Goal: Information Seeking & Learning: Learn about a topic

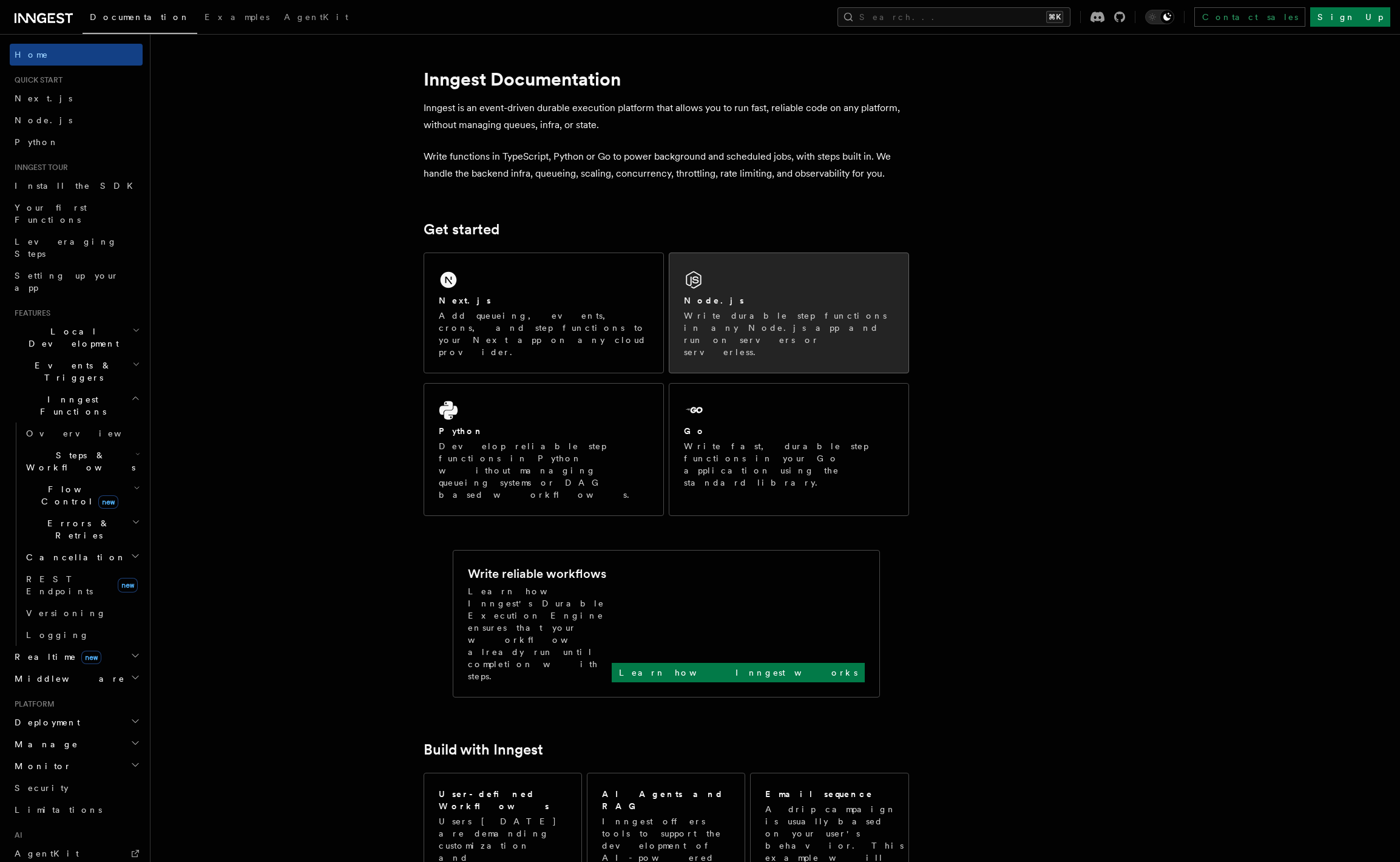
click at [718, 300] on div "Node.js" at bounding box center [789, 300] width 210 height 13
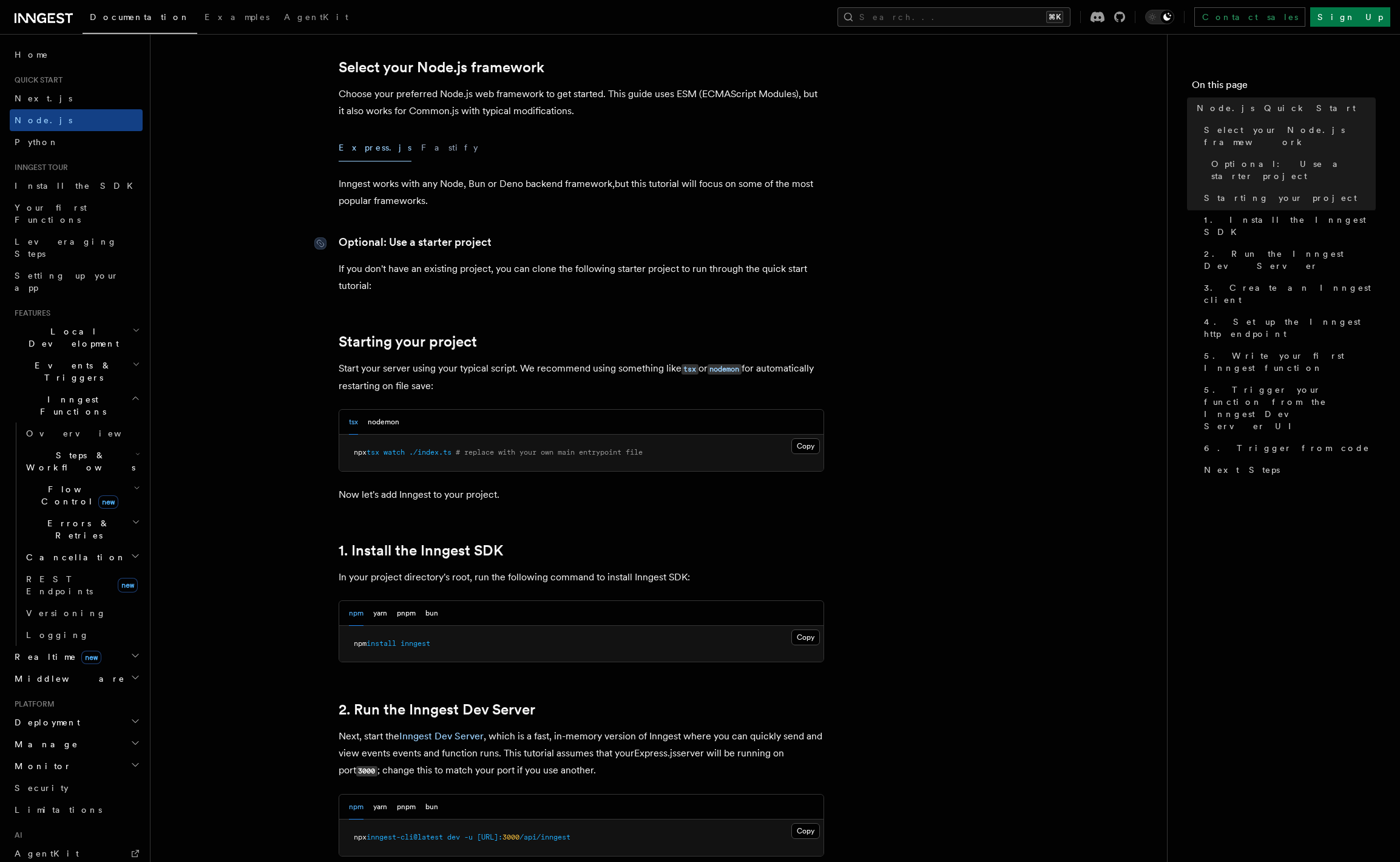
scroll to position [358, 0]
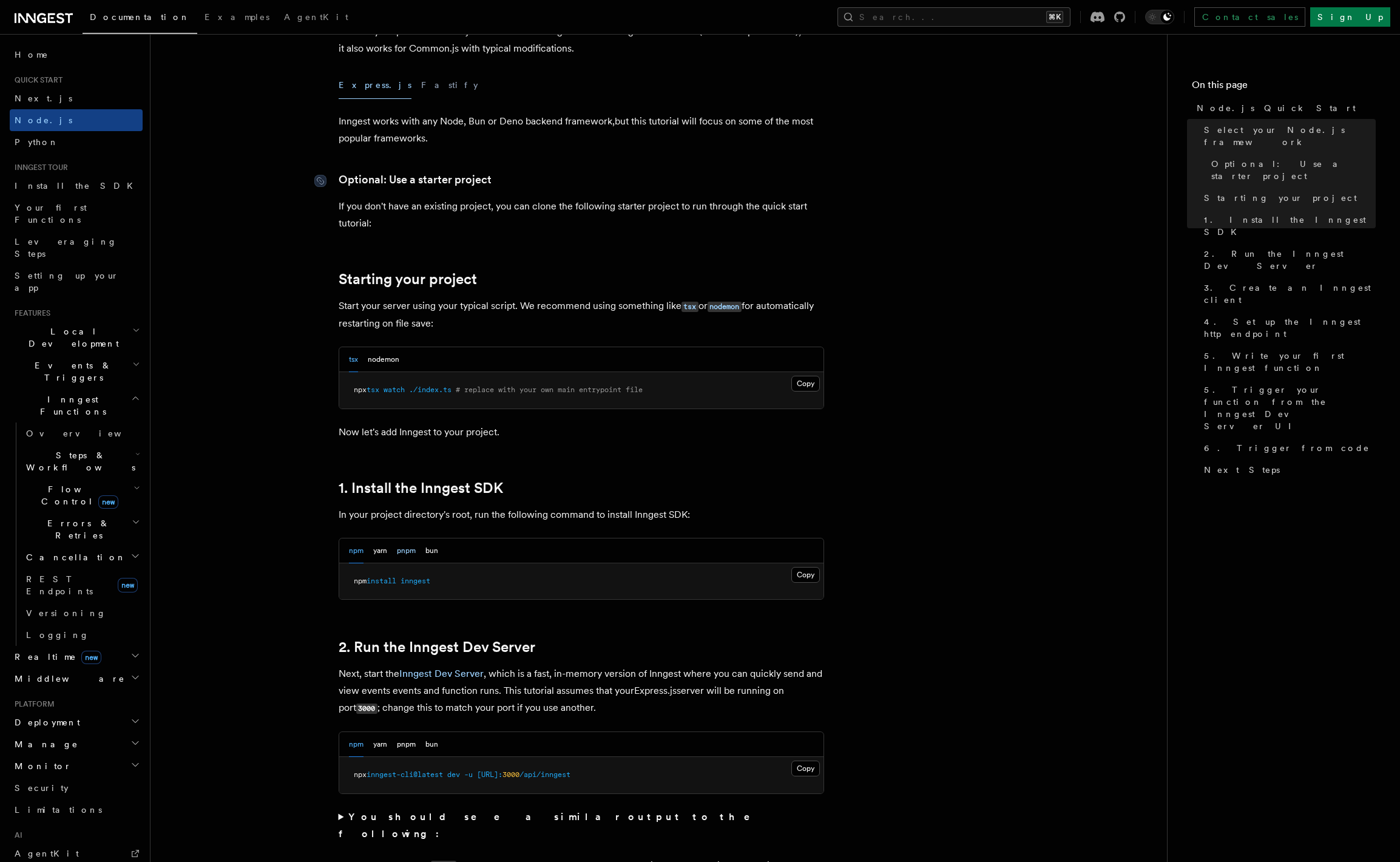
click at [404, 548] on button "pnpm" at bounding box center [406, 551] width 19 height 25
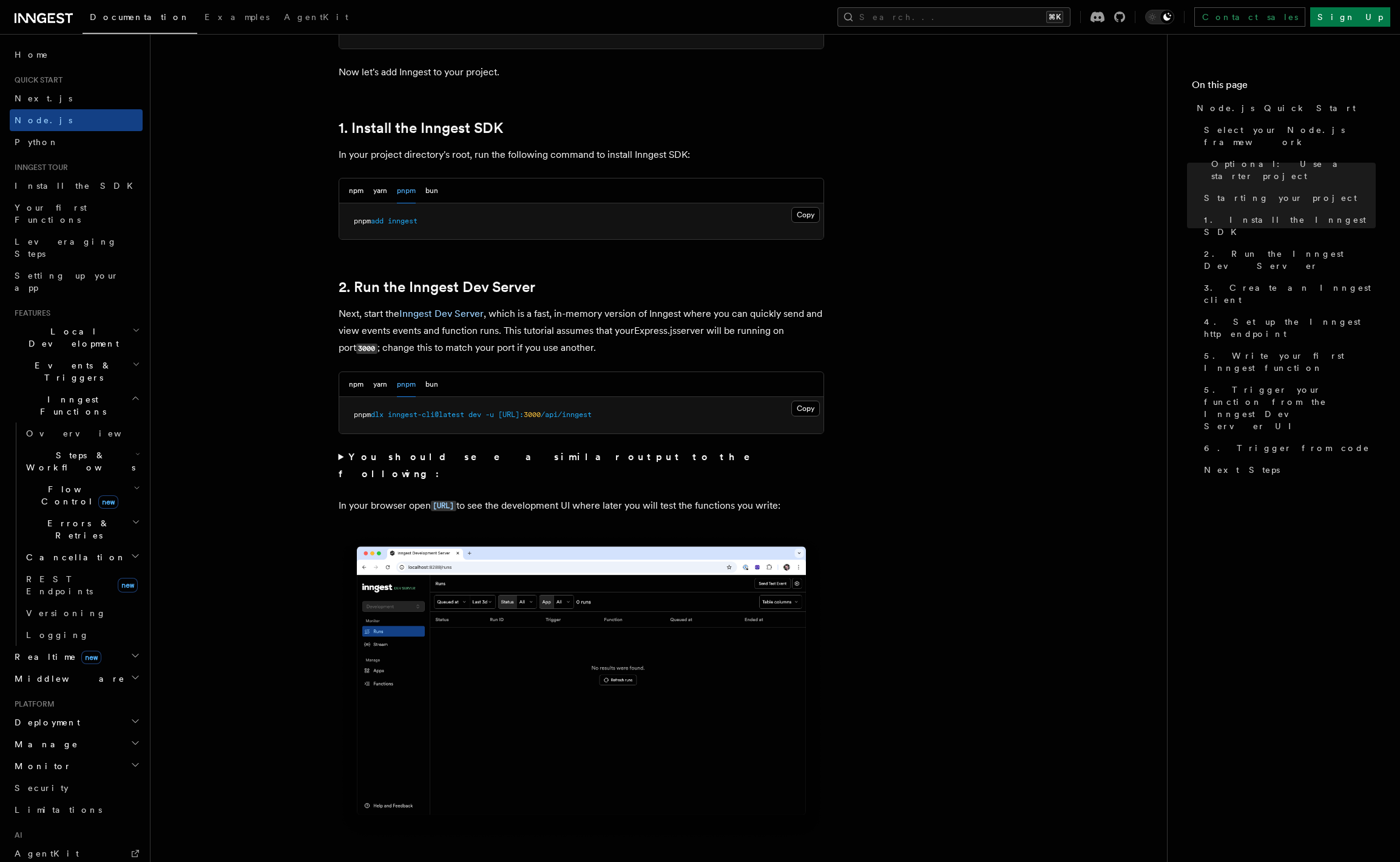
scroll to position [507, 0]
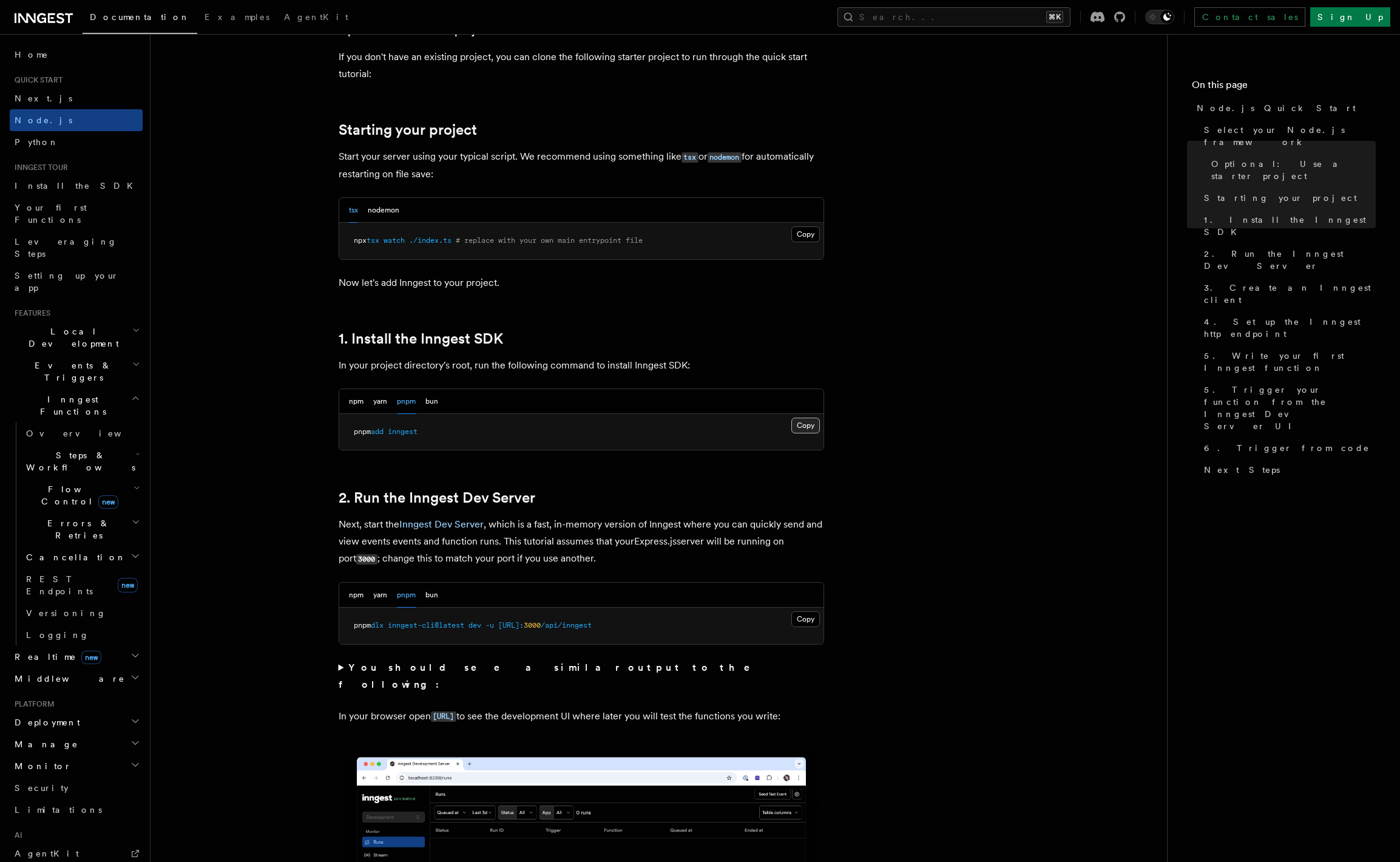
click at [810, 428] on button "Copy Copied" at bounding box center [805, 426] width 28 height 16
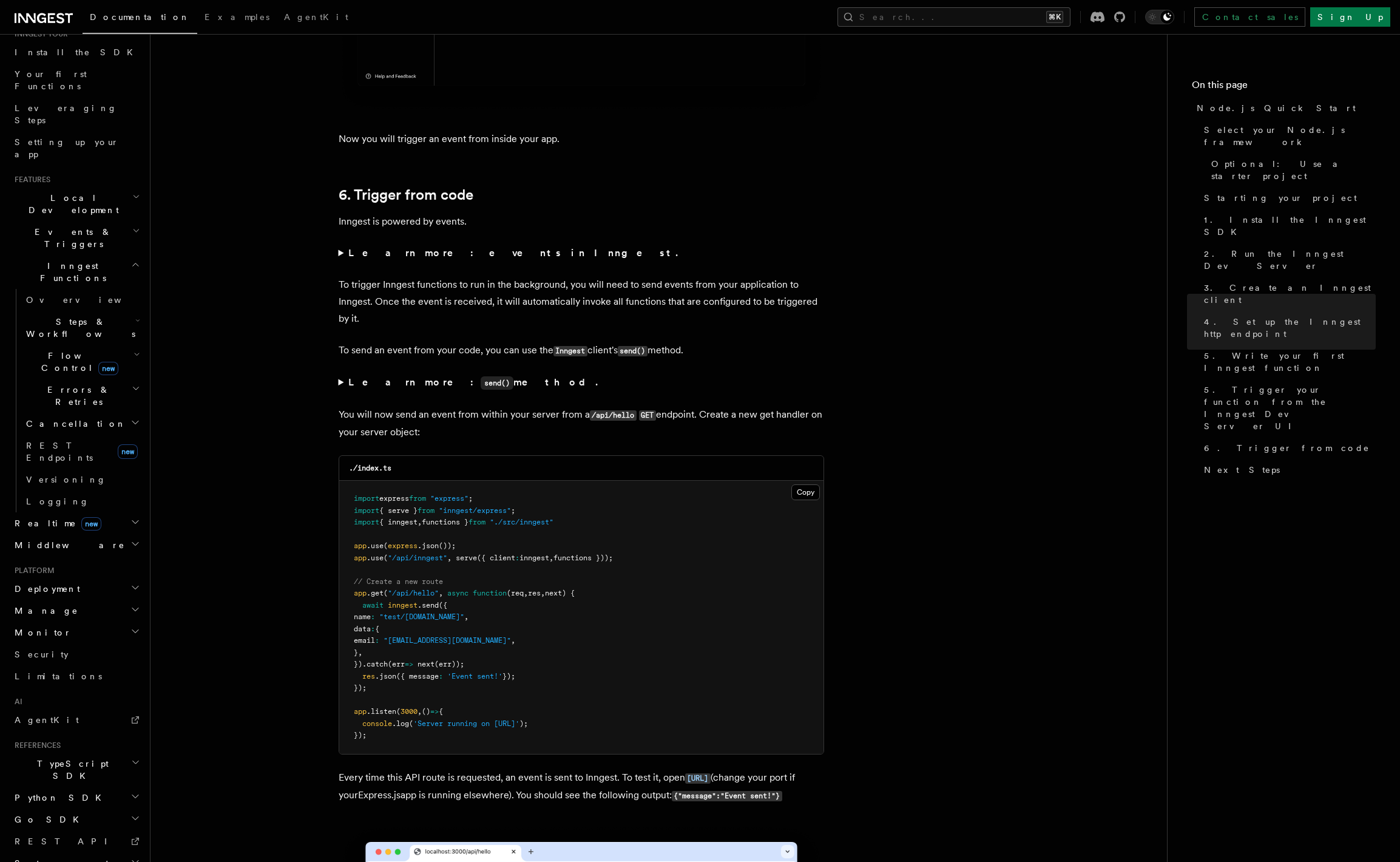
scroll to position [6178, 0]
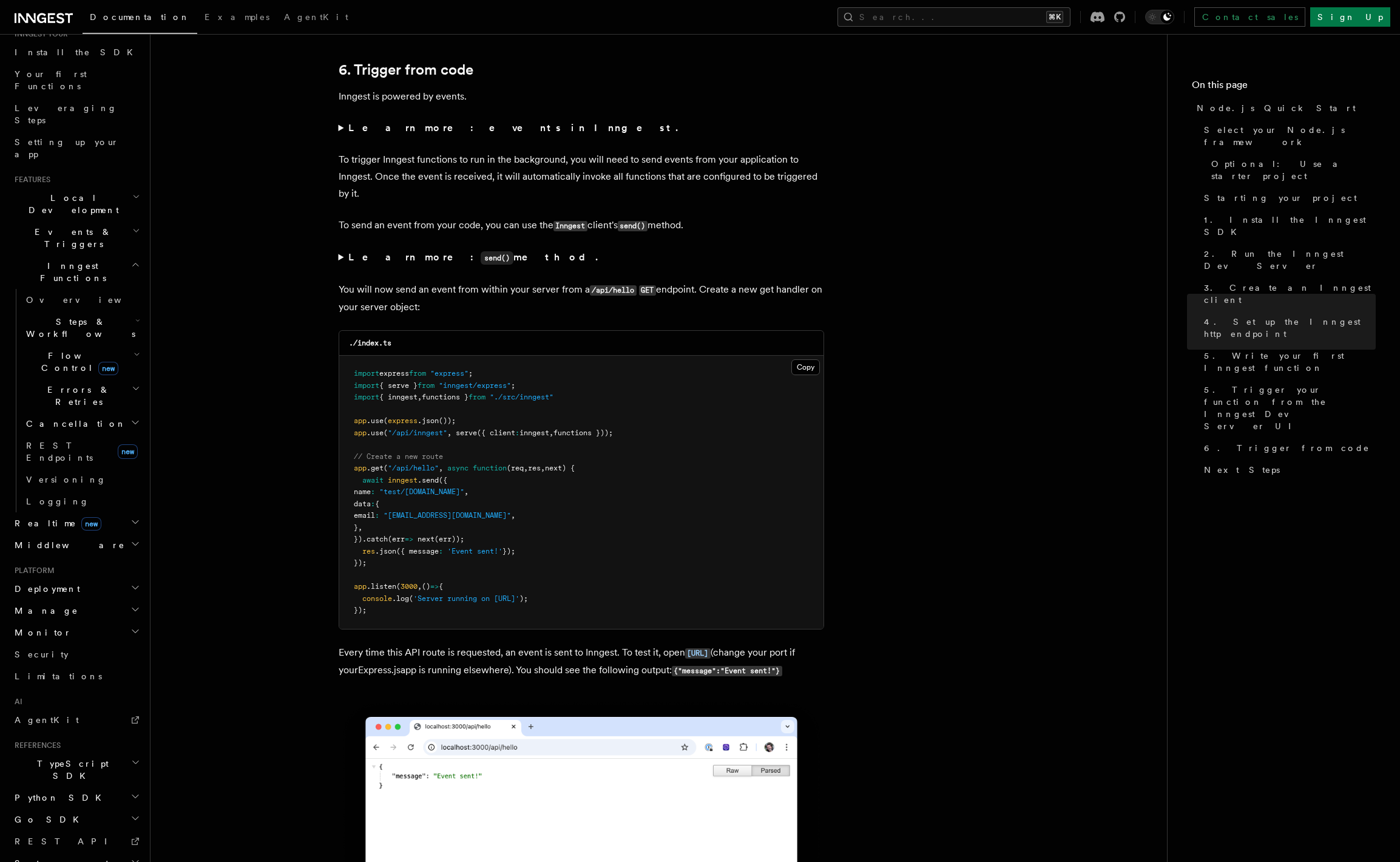
click at [339, 267] on summary "Learn more: send() method." at bounding box center [581, 257] width 485 height 18
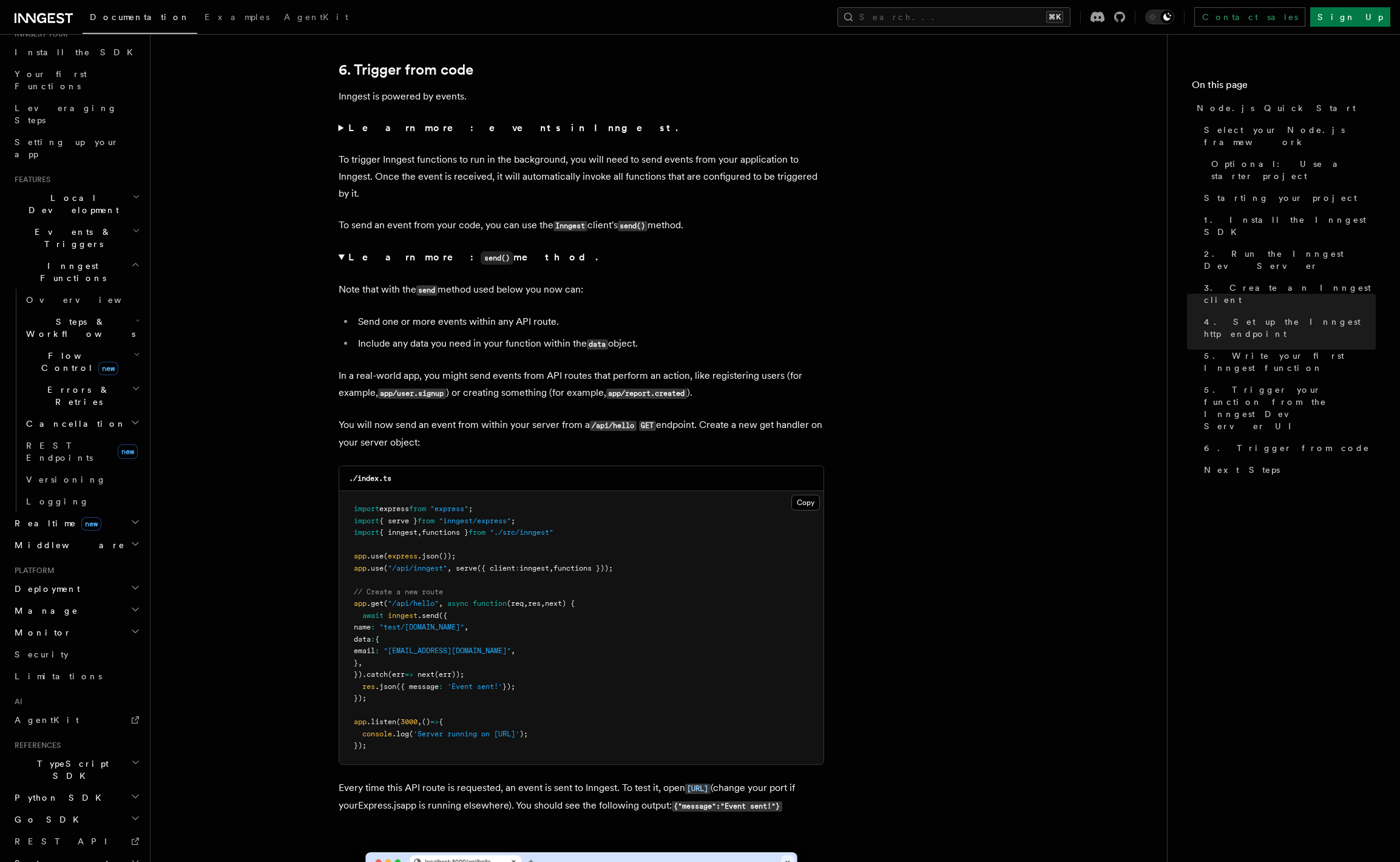
click at [340, 267] on summary "Learn more: send() method." at bounding box center [581, 257] width 485 height 18
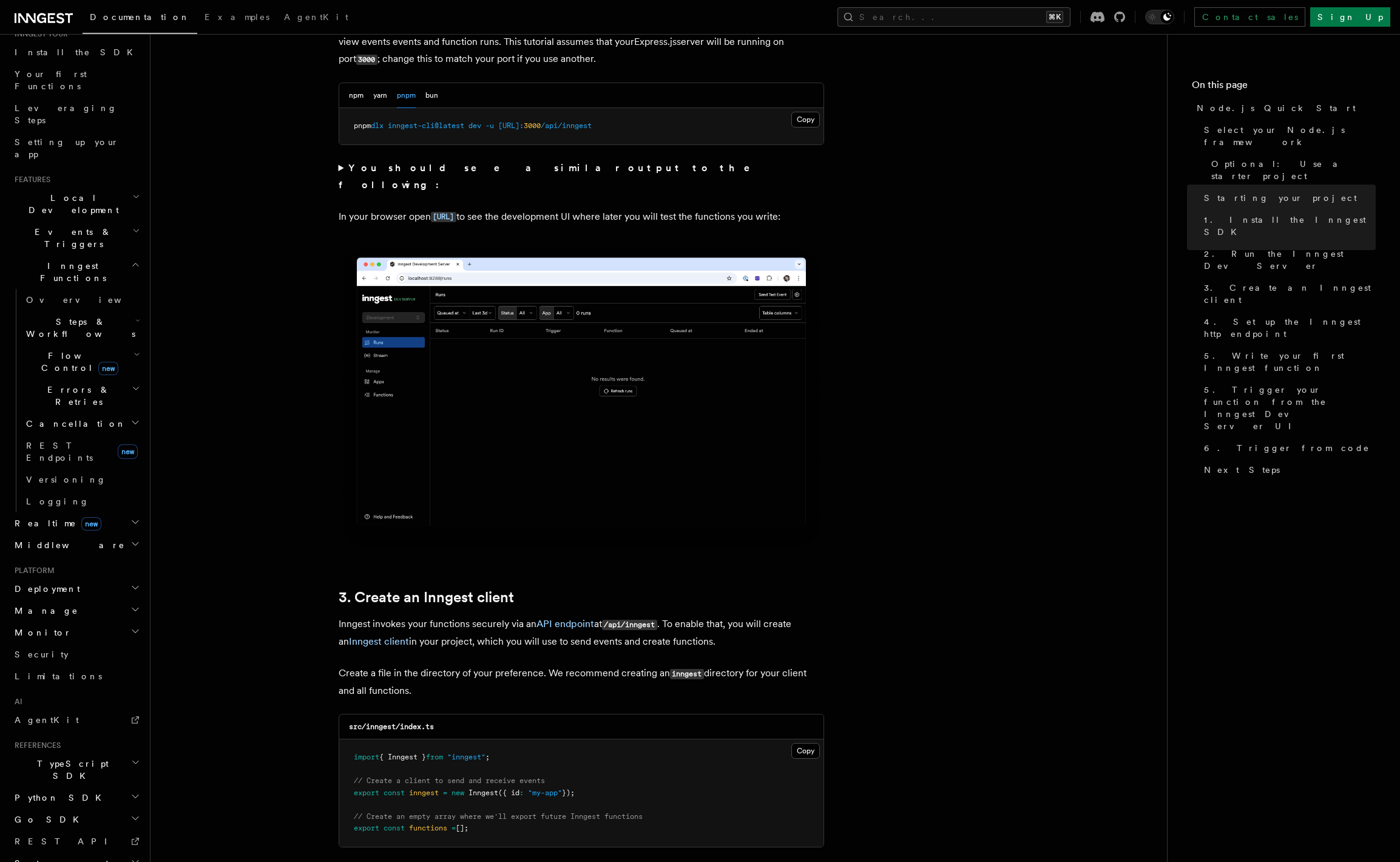
scroll to position [1194, 0]
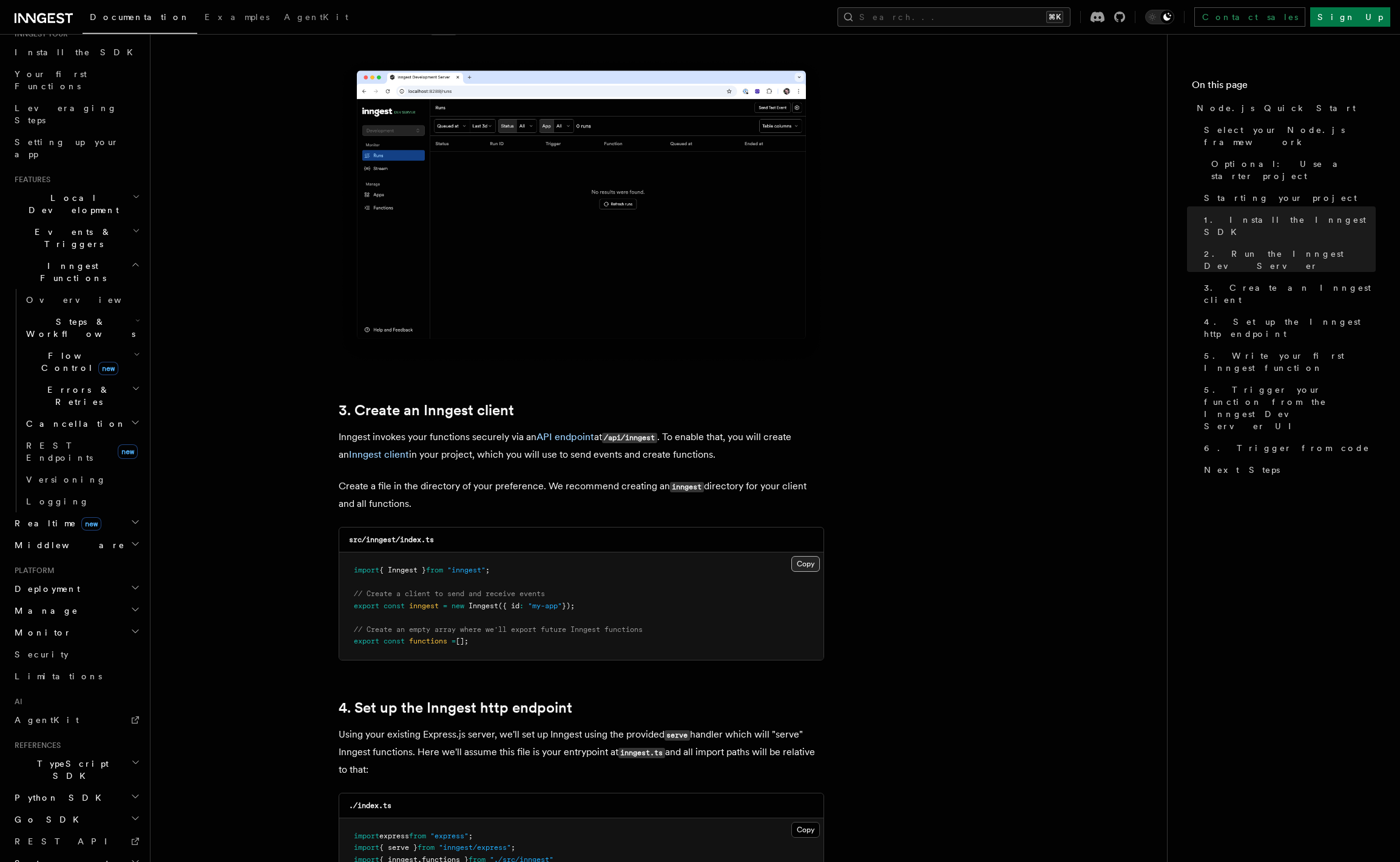
click at [813, 562] on button "Copy Copied" at bounding box center [805, 564] width 28 height 16
click at [132, 521] on icon "button" at bounding box center [135, 522] width 6 height 3
click at [130, 517] on icon "button" at bounding box center [135, 522] width 10 height 10
click at [130, 539] on icon "button" at bounding box center [135, 544] width 10 height 10
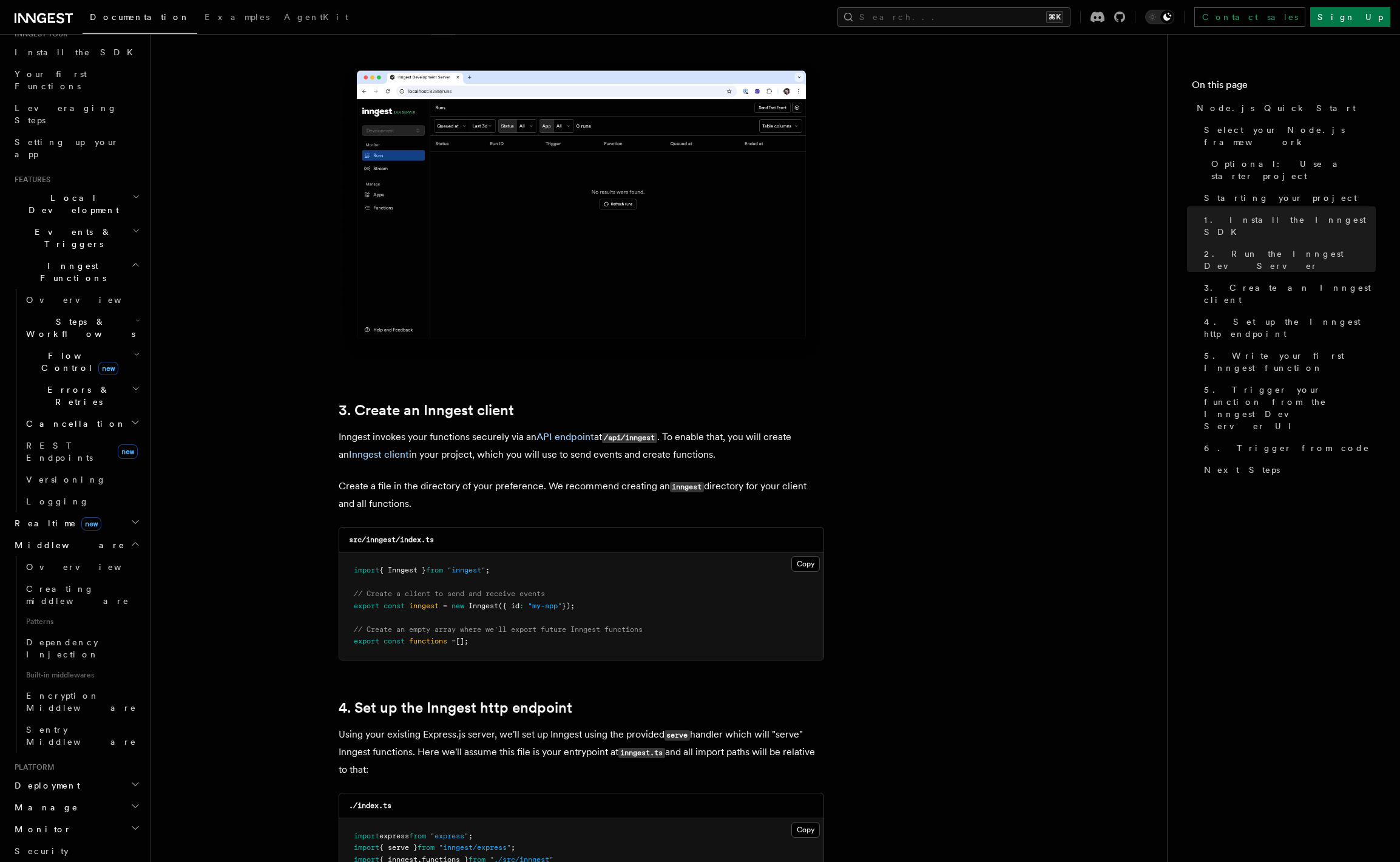
click at [130, 539] on icon "button" at bounding box center [135, 544] width 10 height 10
click at [132, 264] on icon "button" at bounding box center [136, 269] width 8 height 10
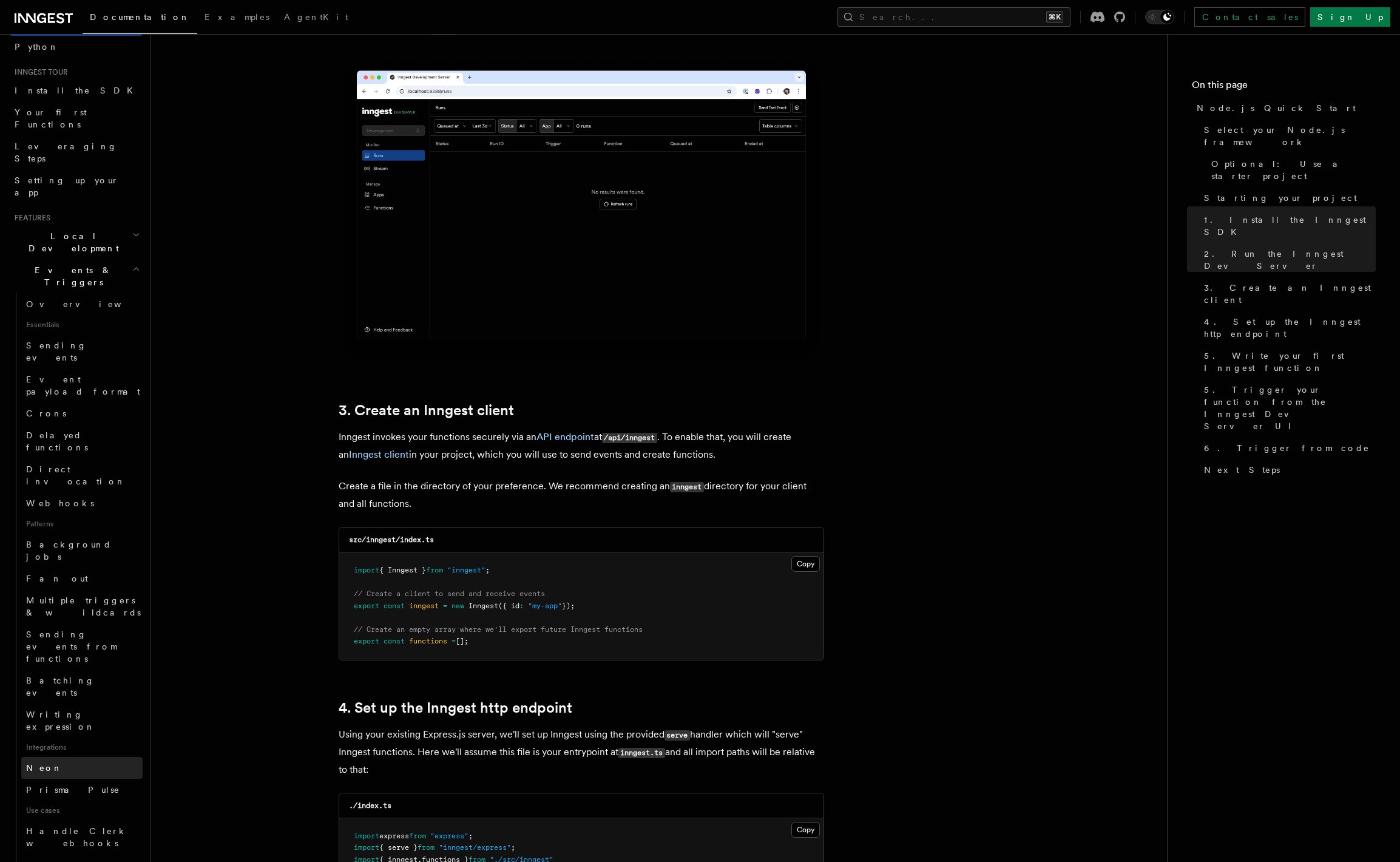
click at [69, 757] on link "Neon" at bounding box center [82, 768] width 122 height 22
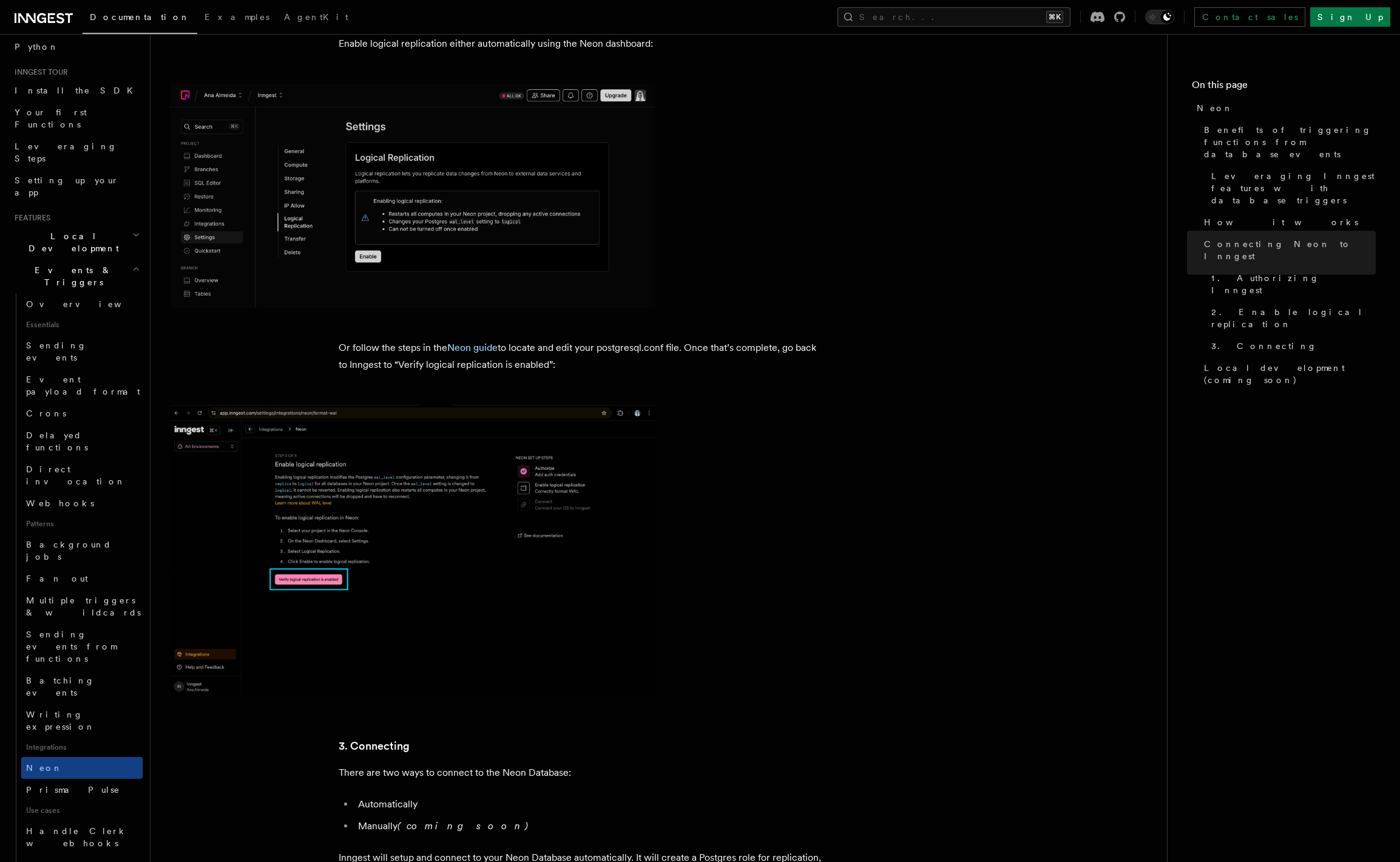
scroll to position [1890, 0]
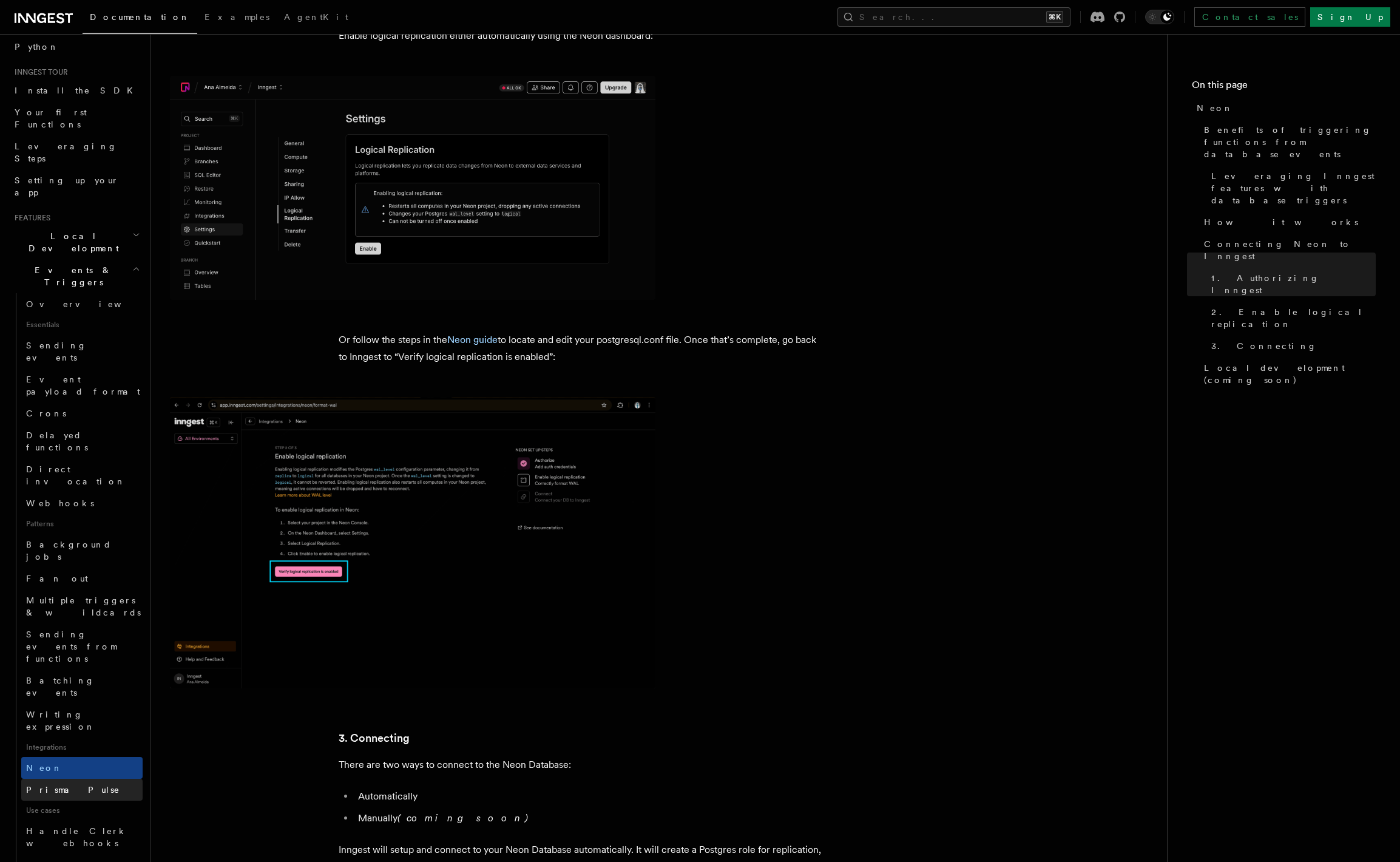
click at [63, 785] on span "Prisma Pulse" at bounding box center [72, 790] width 94 height 10
